Goal: Navigation & Orientation: Understand site structure

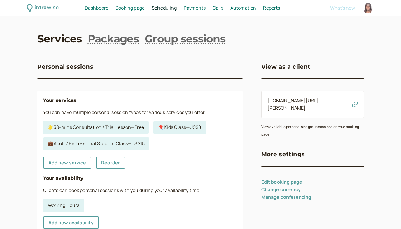
click at [100, 8] on span "Dashboard" at bounding box center [97, 8] width 24 height 6
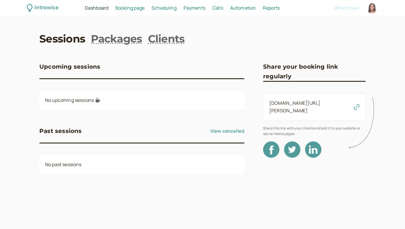
click at [140, 10] on span "Booking page" at bounding box center [129, 8] width 29 height 6
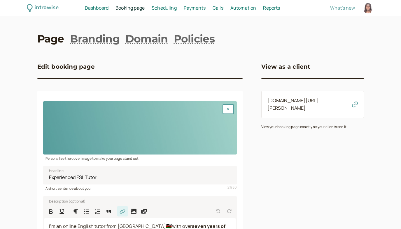
click at [171, 14] on div "introwise Dashboard Dashboard Booking page Booking Scheduling Scheduling Paymen…" at bounding box center [200, 8] width 401 height 16
click at [274, 9] on span "Reports" at bounding box center [271, 8] width 17 height 6
select select "last30Days"
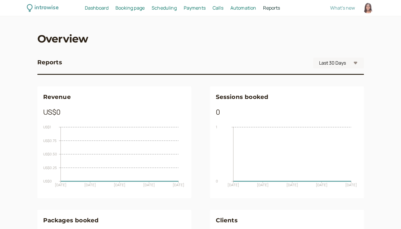
click at [244, 11] on span "Automation" at bounding box center [243, 8] width 26 height 6
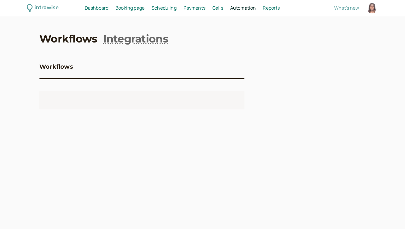
click at [219, 10] on span "Calls" at bounding box center [217, 8] width 11 height 6
